Goal: Find specific page/section: Find specific page/section

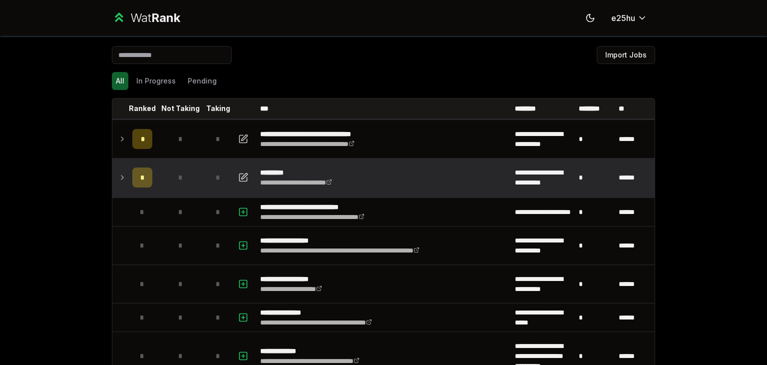
click at [121, 177] on icon at bounding box center [122, 177] width 8 height 12
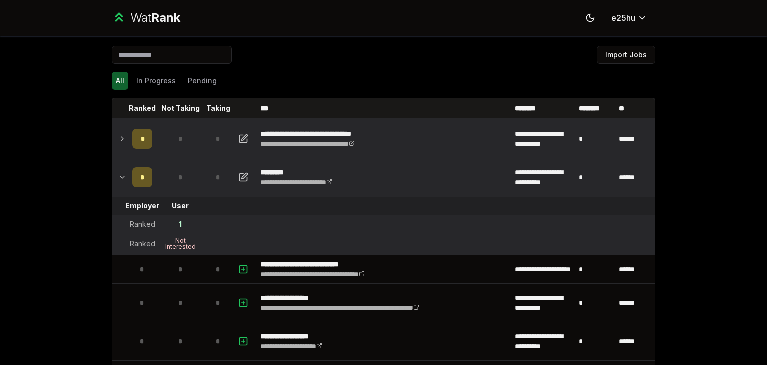
click at [112, 138] on td at bounding box center [120, 139] width 16 height 38
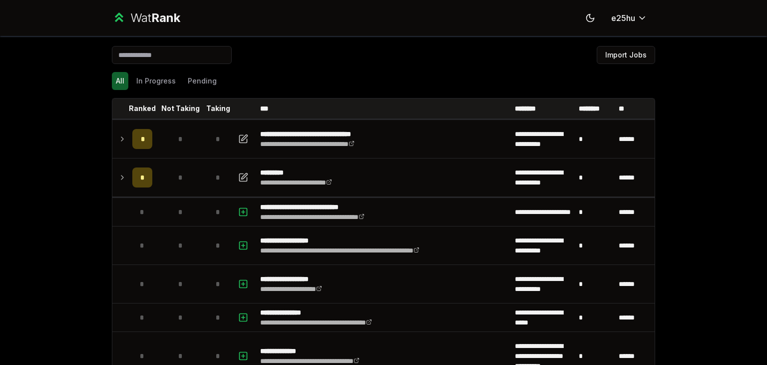
click at [112, 138] on td at bounding box center [120, 139] width 16 height 38
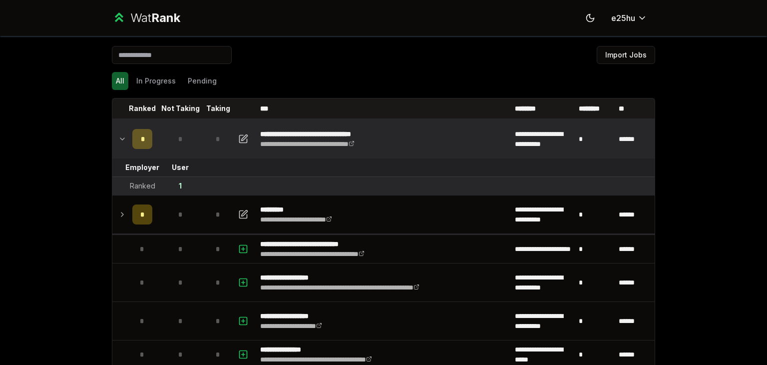
click at [173, 184] on td "1" at bounding box center [180, 186] width 48 height 18
click at [242, 137] on icon "button" at bounding box center [245, 137] width 6 height 6
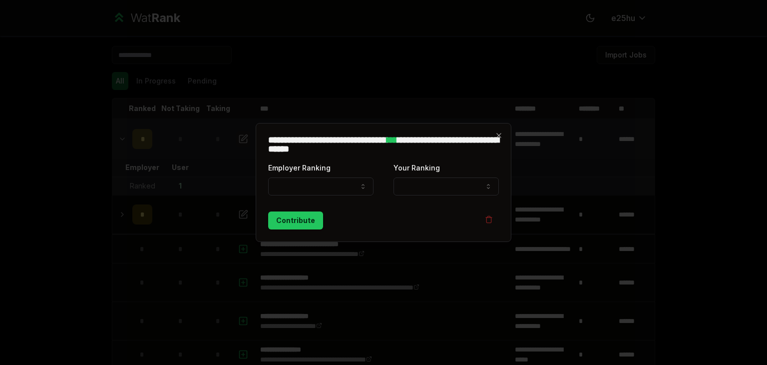
select select "******"
select select "*"
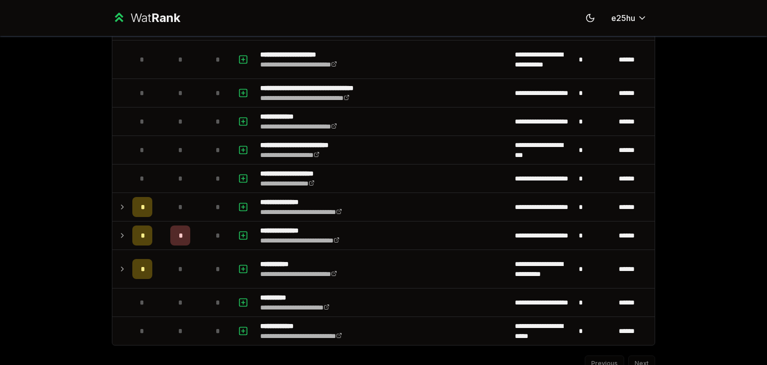
scroll to position [3021, 0]
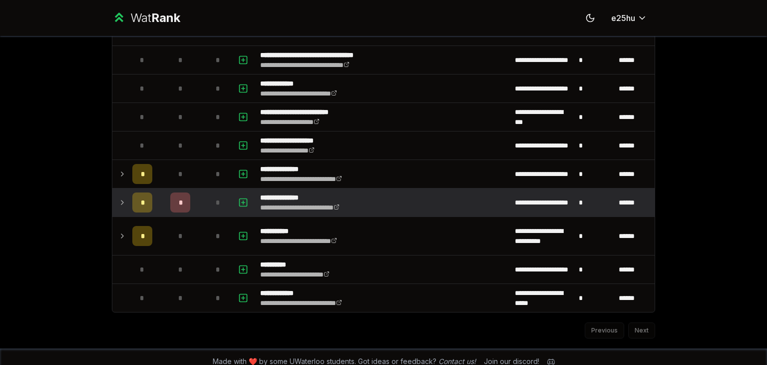
click at [118, 196] on icon at bounding box center [122, 202] width 8 height 12
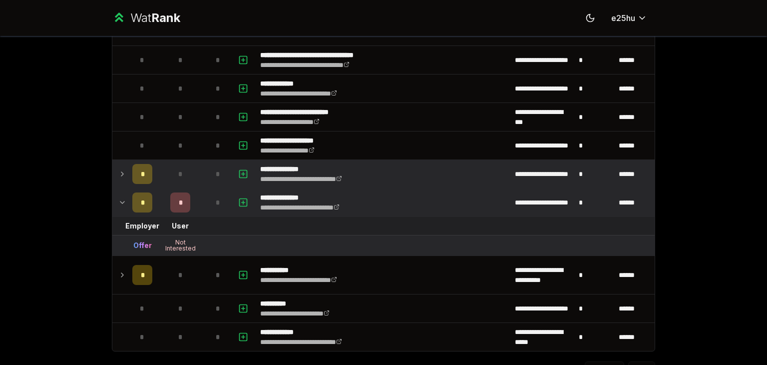
click at [112, 166] on td at bounding box center [120, 174] width 16 height 28
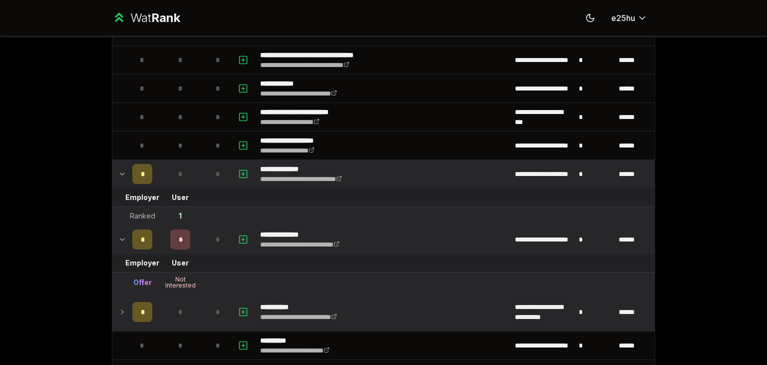
click at [118, 306] on icon at bounding box center [122, 312] width 8 height 12
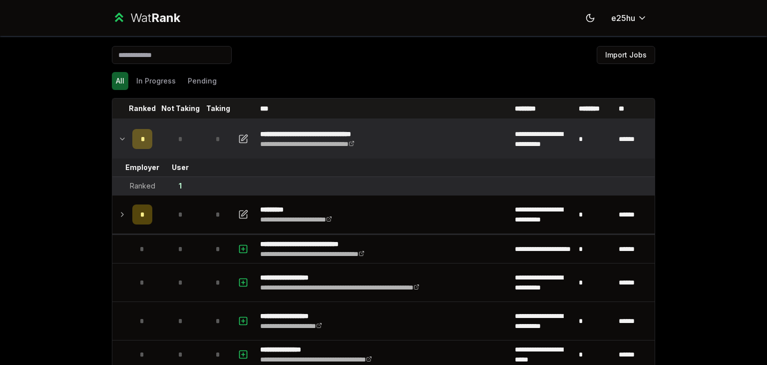
scroll to position [41, 0]
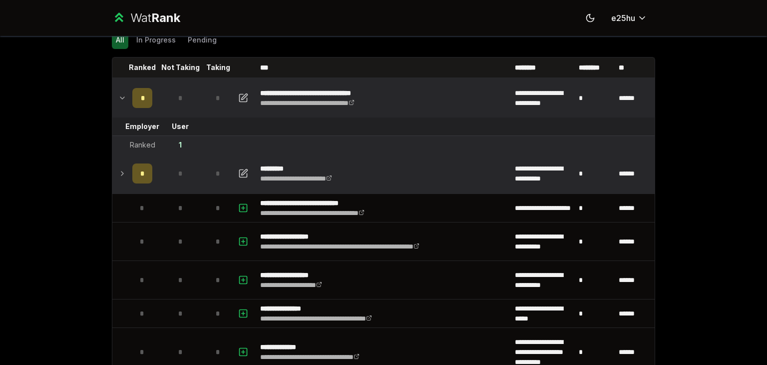
click at [123, 177] on td at bounding box center [120, 173] width 16 height 38
